Goal: Transaction & Acquisition: Subscribe to service/newsletter

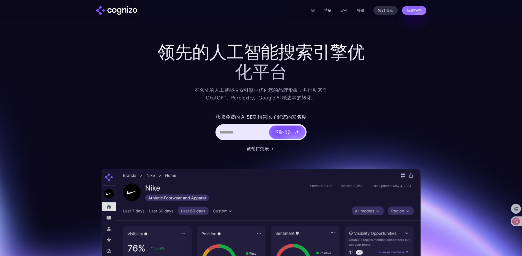
drag, startPoint x: 0, startPoint y: 0, endPoint x: 343, endPoint y: 11, distance: 343.1
click at [343, 11] on link "定价" at bounding box center [344, 10] width 8 height 5
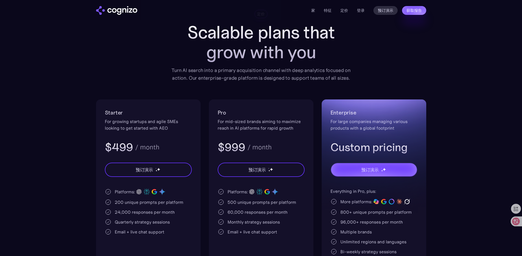
scroll to position [83, 0]
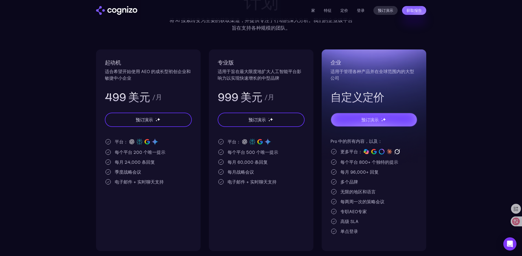
click at [138, 210] on div "起动机 适合希望开始使用 AEO 的成长型初创企业和敏捷中小企业 499 美元 /月 预订演示 平台： 每个平台 200 个唯一提示 每月 24,000 条回…" at bounding box center [148, 151] width 105 height 202
click at [151, 213] on div "起动机 适合希望开始使用 AEO 的成长型初创企业和敏捷中小企业 499 美元 /月 预订演示 平台： 每个平台 200 个唯一提示 每月 24,000 条回…" at bounding box center [148, 151] width 105 height 202
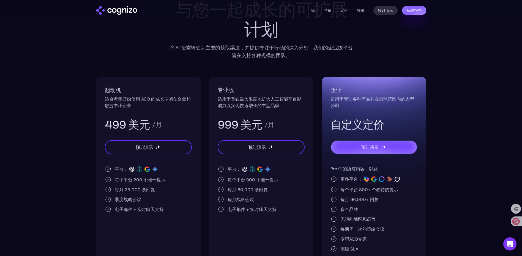
scroll to position [0, 0]
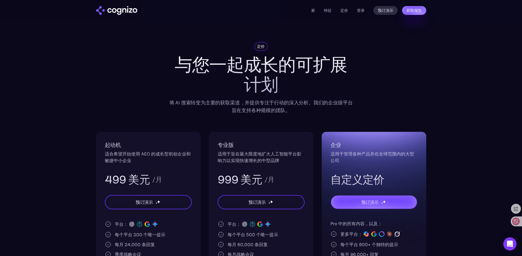
click at [412, 65] on div "定价 与您一起成长的可扩展计划 将 AI 搜索转变为主要的获取渠道，并提供专注于行动的深入分析。我们的企业级平台旨在支持各种规模的团队。 起动机 适合希望开始…" at bounding box center [261, 188] width 330 height 292
